Goal: Information Seeking & Learning: Find specific fact

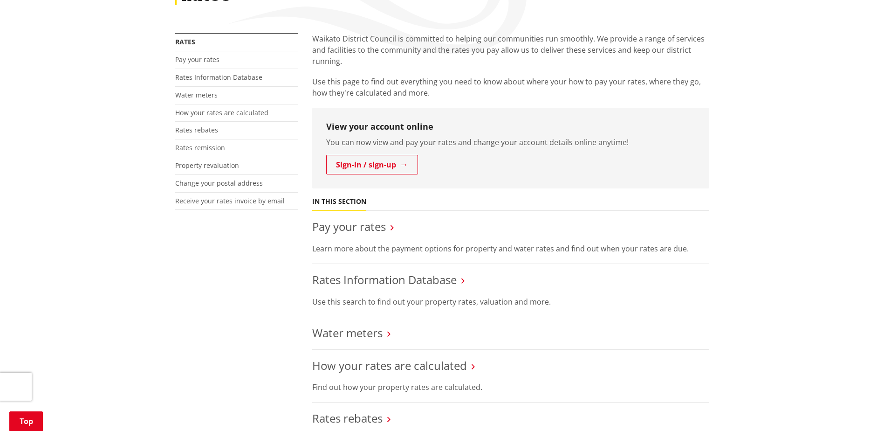
scroll to position [311, 0]
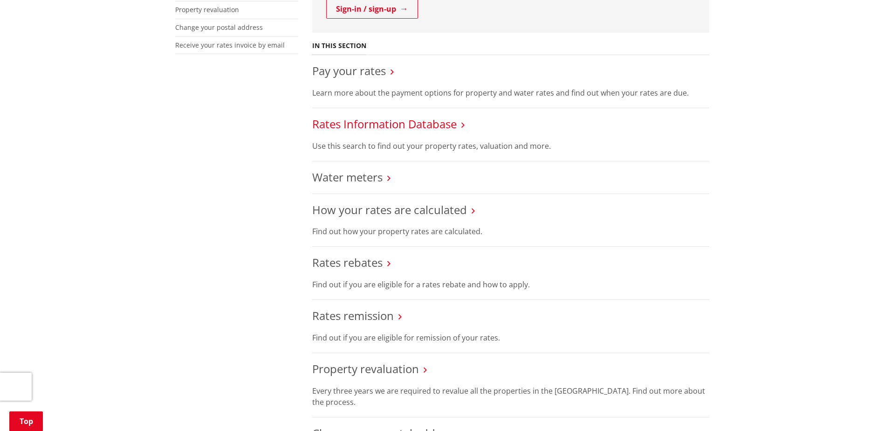
click at [371, 127] on link "Rates Information Database" at bounding box center [384, 123] width 145 height 15
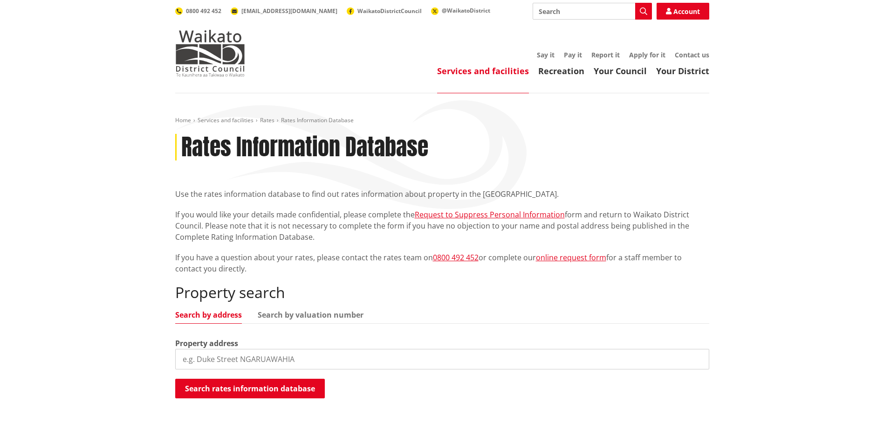
click at [265, 353] on input "search" at bounding box center [442, 359] width 534 height 21
paste input "350 Maioro Road, Waiuku"
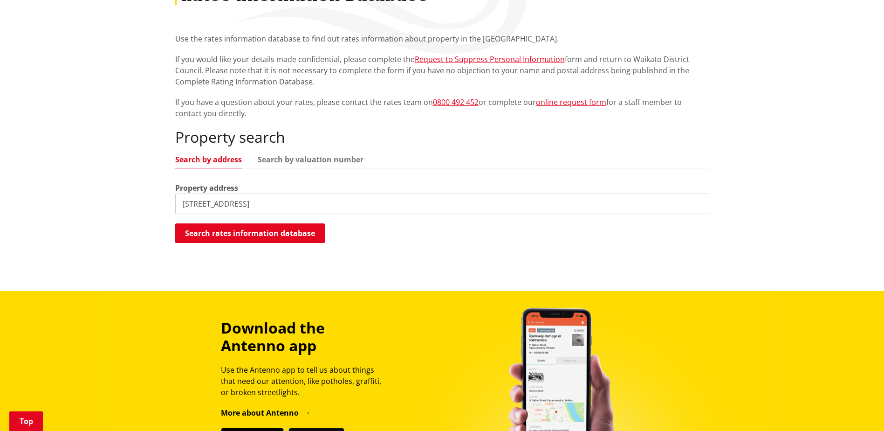
drag, startPoint x: 252, startPoint y: 208, endPoint x: 243, endPoint y: 209, distance: 8.9
click at [243, 209] on input "350 Maioro Road, Waiuku" at bounding box center [442, 203] width 534 height 21
type input "350 Maioro Road"
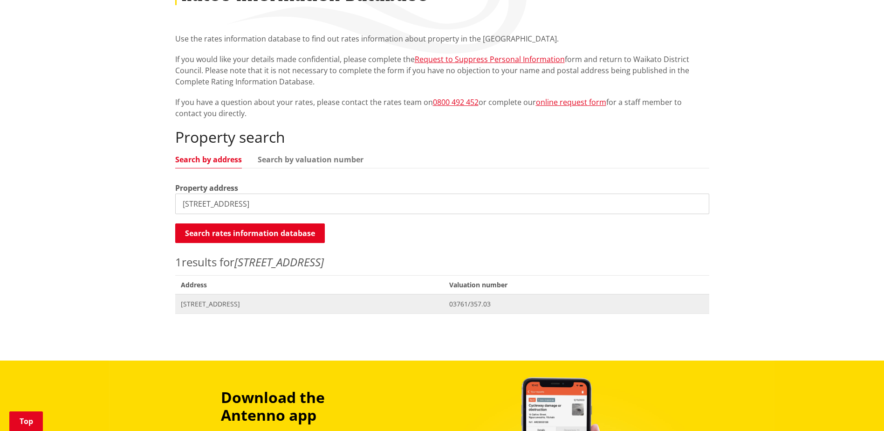
click at [259, 311] on span "Address 350 Maioro Road WAIUKU" at bounding box center [309, 303] width 269 height 19
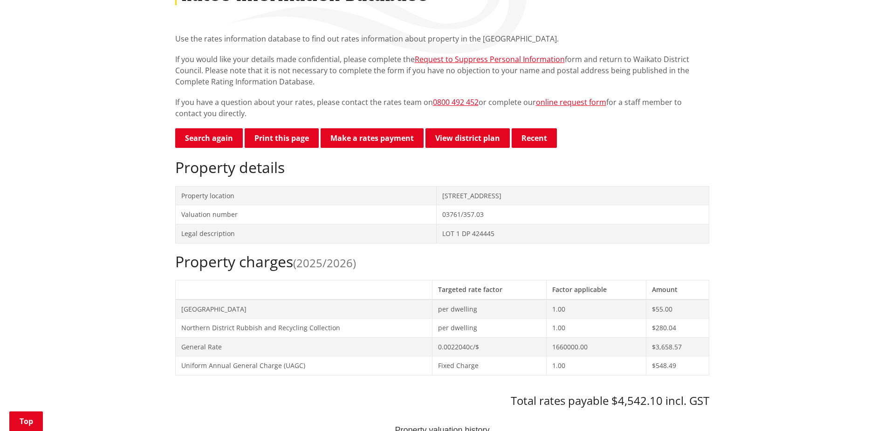
scroll to position [311, 0]
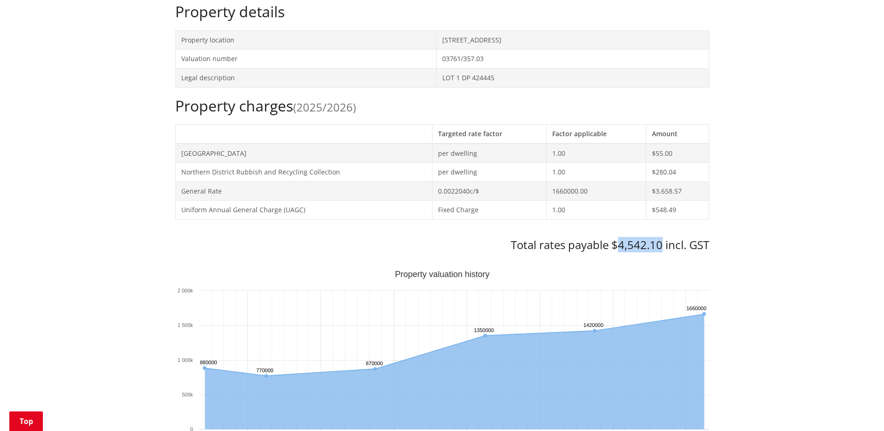
drag, startPoint x: 661, startPoint y: 247, endPoint x: 618, endPoint y: 247, distance: 42.4
click at [618, 247] on h3 "Total rates payable $4,542.10 incl. GST" at bounding box center [442, 245] width 534 height 14
copy h3 "4,542.10"
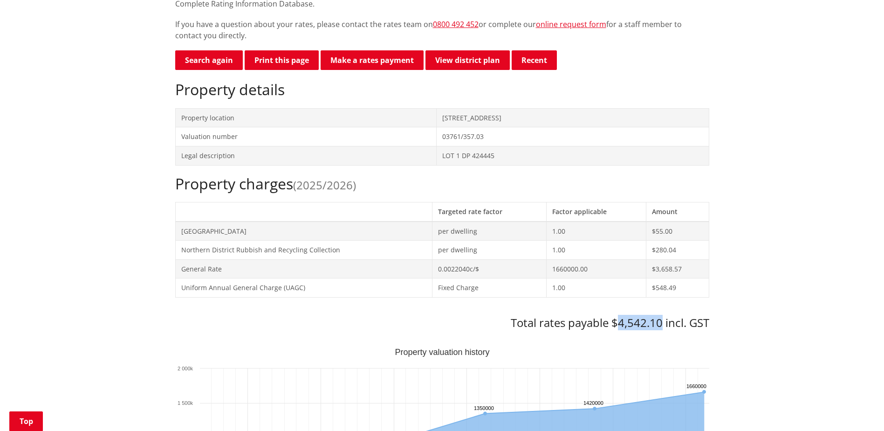
scroll to position [155, 0]
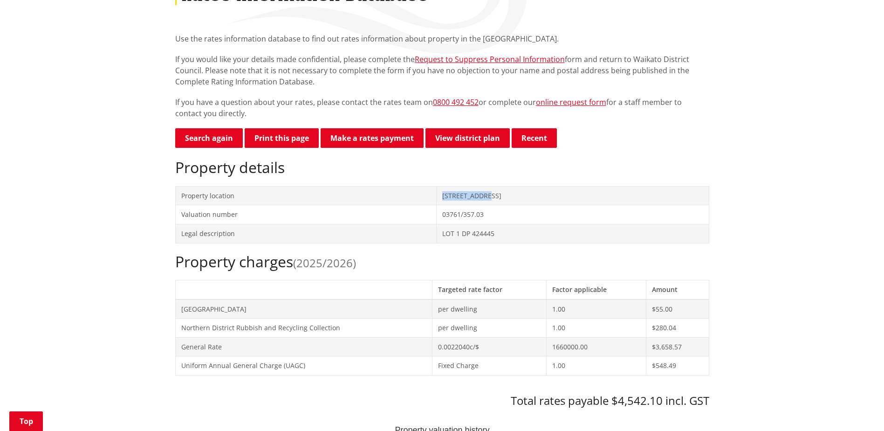
drag, startPoint x: 451, startPoint y: 197, endPoint x: 407, endPoint y: 198, distance: 44.3
click at [437, 198] on td "350 Maioro Road WAIUKU" at bounding box center [573, 195] width 272 height 19
copy td "350 Maioro Ro"
